Goal: Task Accomplishment & Management: Complete application form

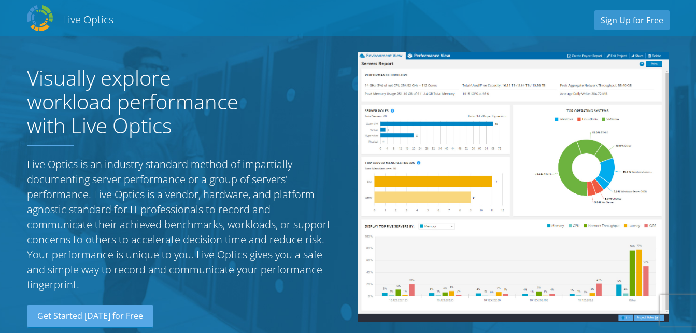
scroll to position [6, 0]
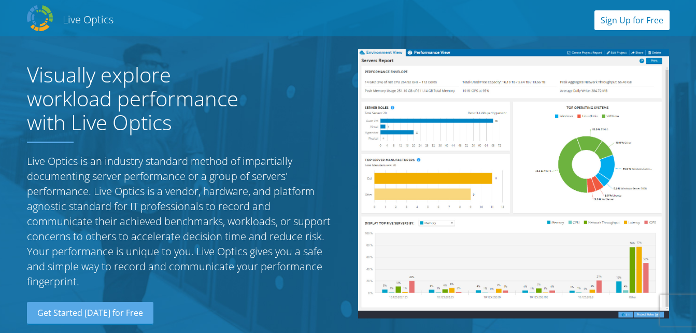
click at [643, 22] on link "Sign Up for Free" at bounding box center [631, 20] width 75 height 20
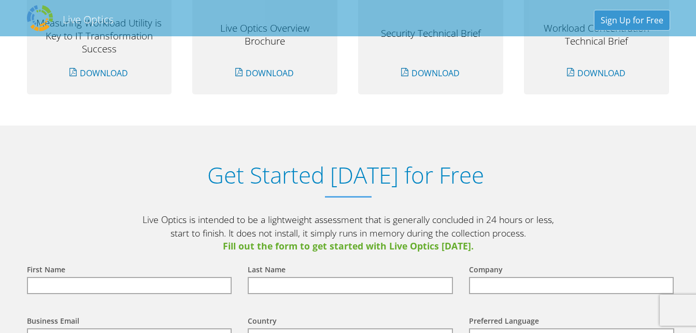
scroll to position [1081, 0]
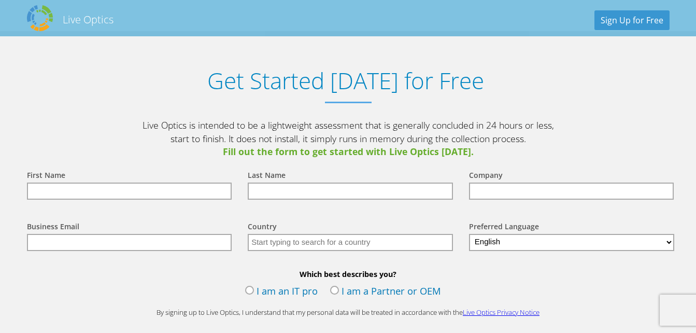
click at [148, 184] on input "text" at bounding box center [129, 190] width 205 height 17
type input "Rohit"
type input "Agrawal"
type input "Bekaert"
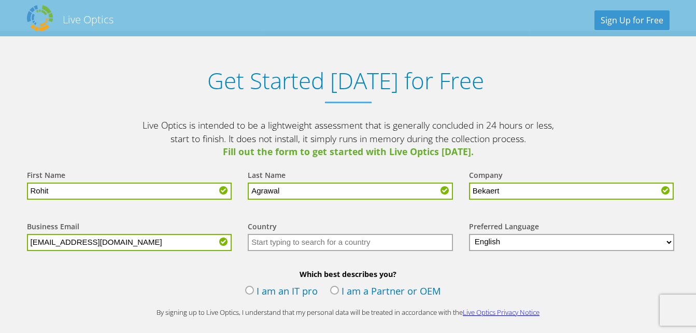
click at [124, 245] on input "[EMAIL_ADDRESS][DOMAIN_NAME]" at bounding box center [129, 242] width 205 height 17
type input "[EMAIL_ADDRESS][DOMAIN_NAME]"
click at [141, 263] on form "First Name Rohit Last Name [PERSON_NAME] Company Bekaert Business Email [EMAIL_…" at bounding box center [348, 277] width 663 height 236
click at [343, 240] on input "text" at bounding box center [350, 242] width 205 height 17
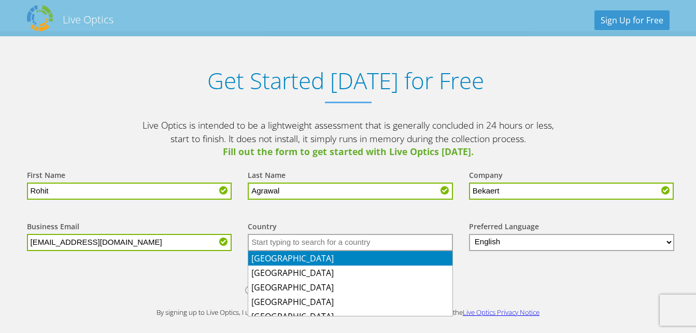
type input "[GEOGRAPHIC_DATA]"
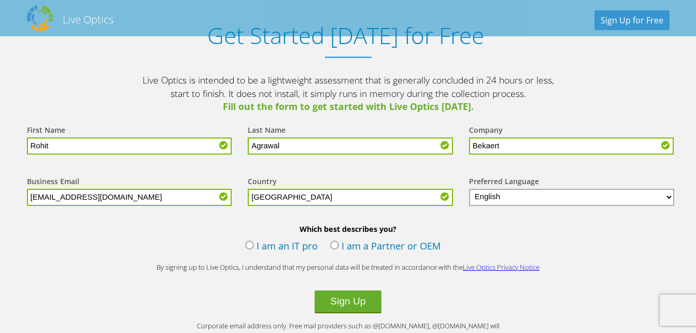
scroll to position [1117, 0]
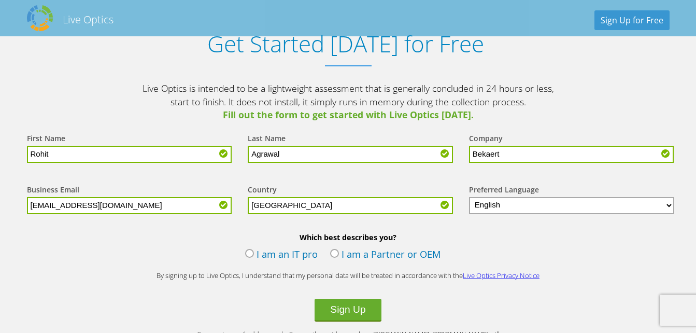
click at [591, 256] on div "Which best describes you? I am an IT pro I am a Partner or OEM" at bounding box center [348, 248] width 663 height 33
click at [272, 250] on label "I am an IT pro" at bounding box center [281, 255] width 73 height 16
click at [0, 0] on input "I am an IT pro" at bounding box center [0, 0] width 0 height 0
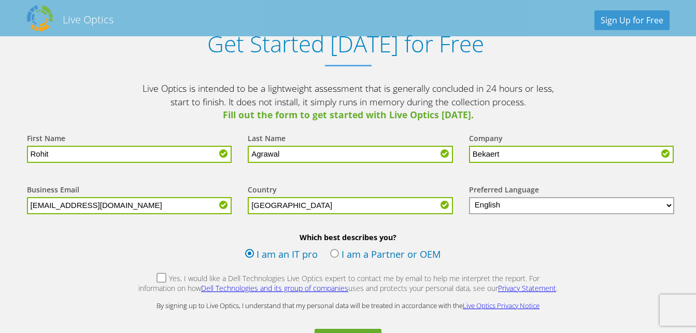
click at [146, 279] on label "Yes, I would like a Dell Technologies Live Optics expert to contact me by email…" at bounding box center [348, 284] width 421 height 22
click at [0, 0] on input "Yes, I would like a Dell Technologies Live Optics expert to contact me by email…" at bounding box center [0, 0] width 0 height 0
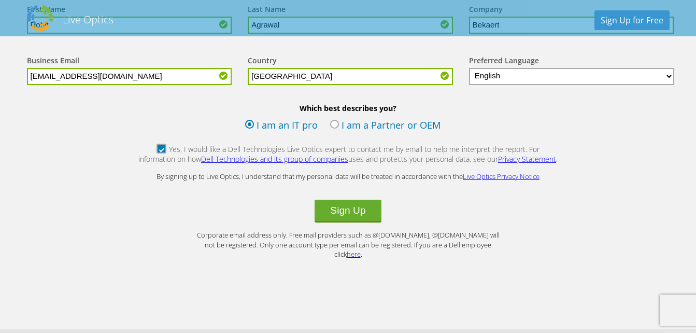
scroll to position [1258, 0]
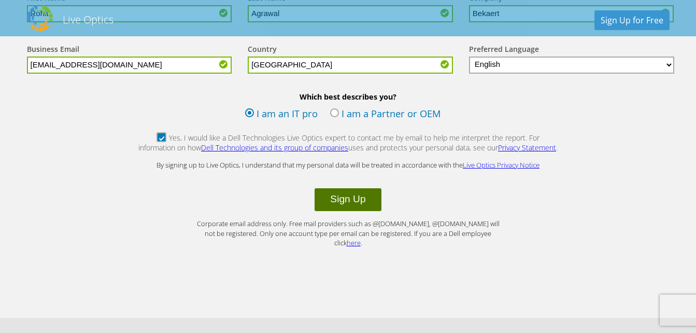
click at [363, 201] on button "Sign Up" at bounding box center [348, 199] width 66 height 23
